Goal: Find contact information: Find contact information

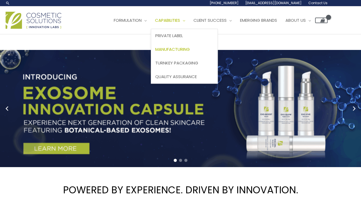
click at [186, 50] on span "Manufacturing" at bounding box center [172, 49] width 35 height 6
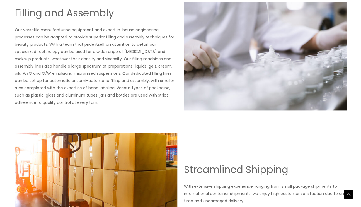
scroll to position [984, 0]
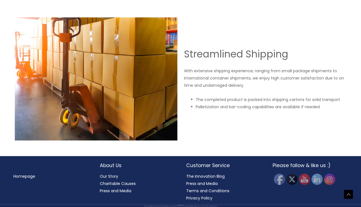
click at [115, 177] on link "Our Story" at bounding box center [109, 176] width 18 height 6
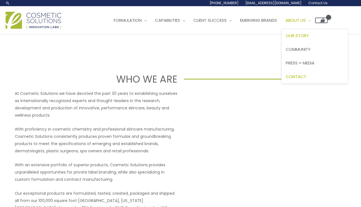
click at [306, 74] on span "Contact" at bounding box center [295, 77] width 21 height 6
